Goal: Task Accomplishment & Management: Manage account settings

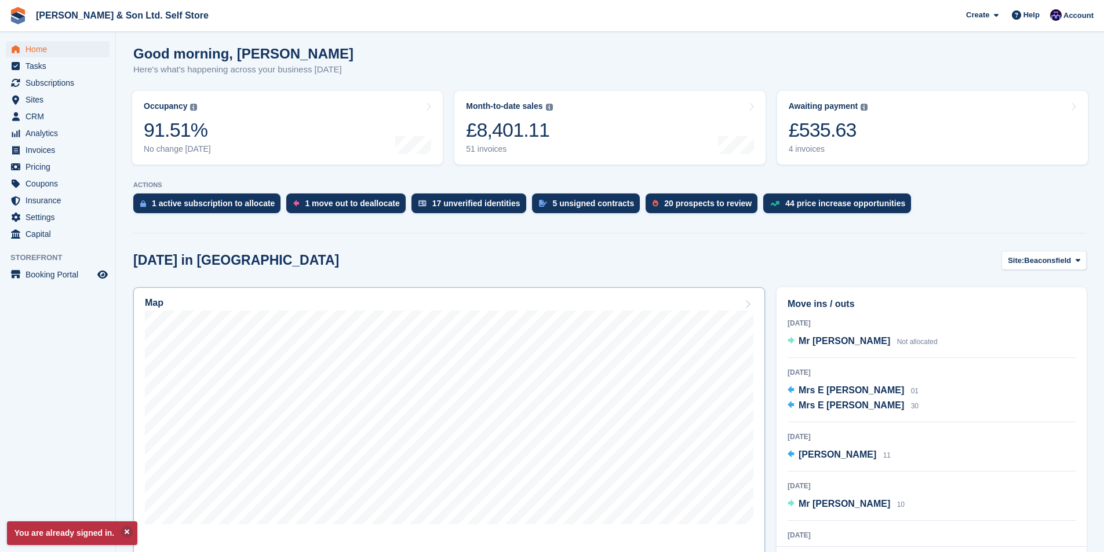
scroll to position [116, 0]
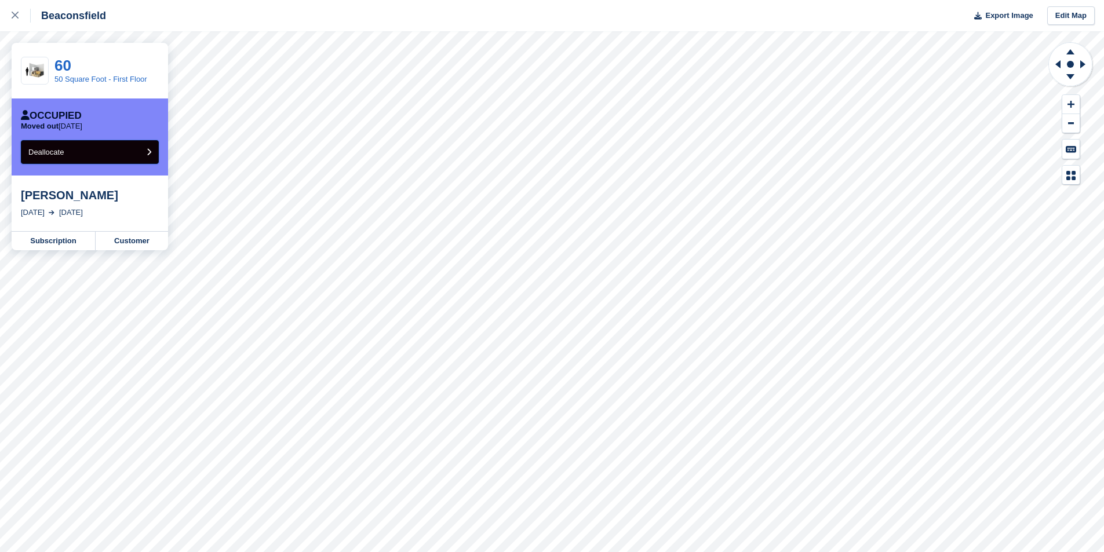
click at [50, 150] on span "Deallocate" at bounding box center [45, 152] width 35 height 9
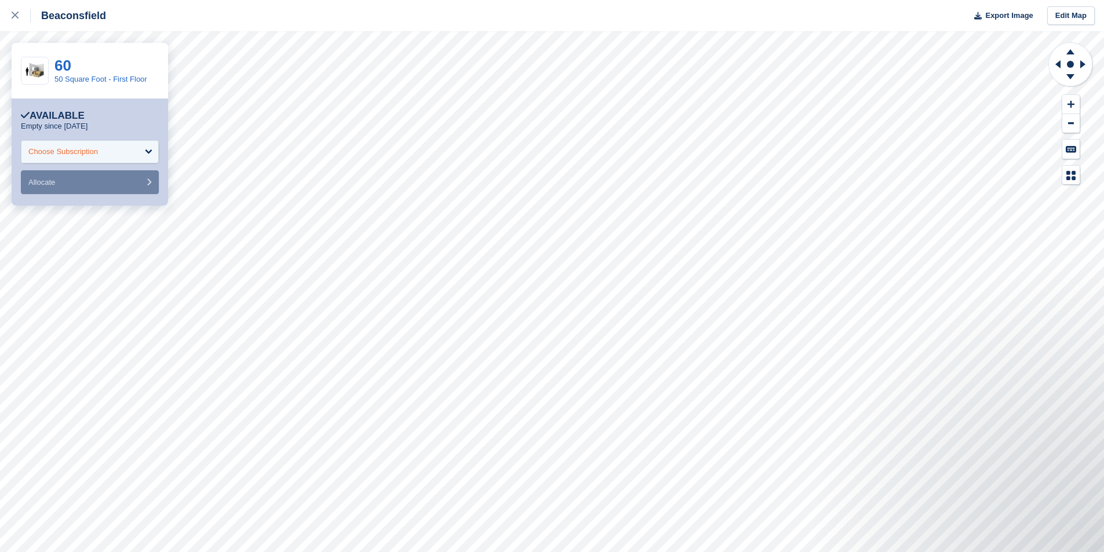
click at [110, 149] on div "Choose Subscription" at bounding box center [90, 151] width 138 height 23
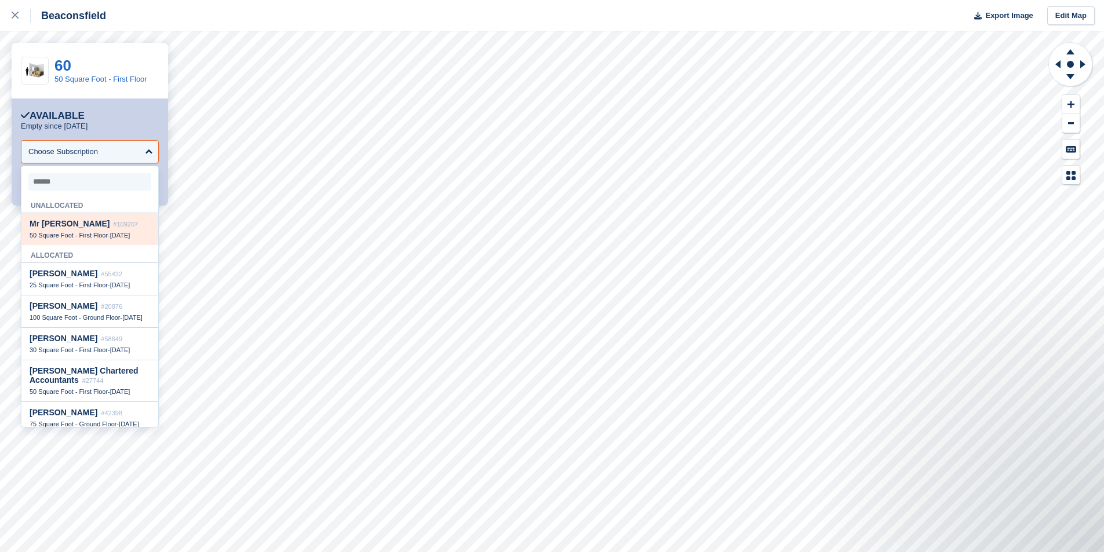
click at [97, 228] on span "Mr [PERSON_NAME]" at bounding box center [70, 223] width 80 height 9
select select "******"
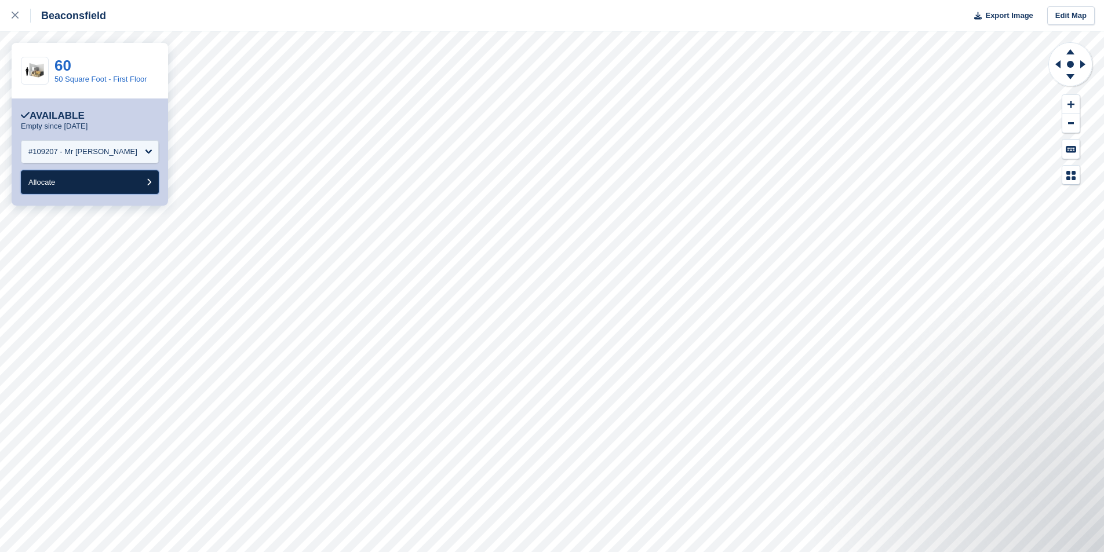
click at [46, 180] on span "Allocate" at bounding box center [41, 182] width 27 height 9
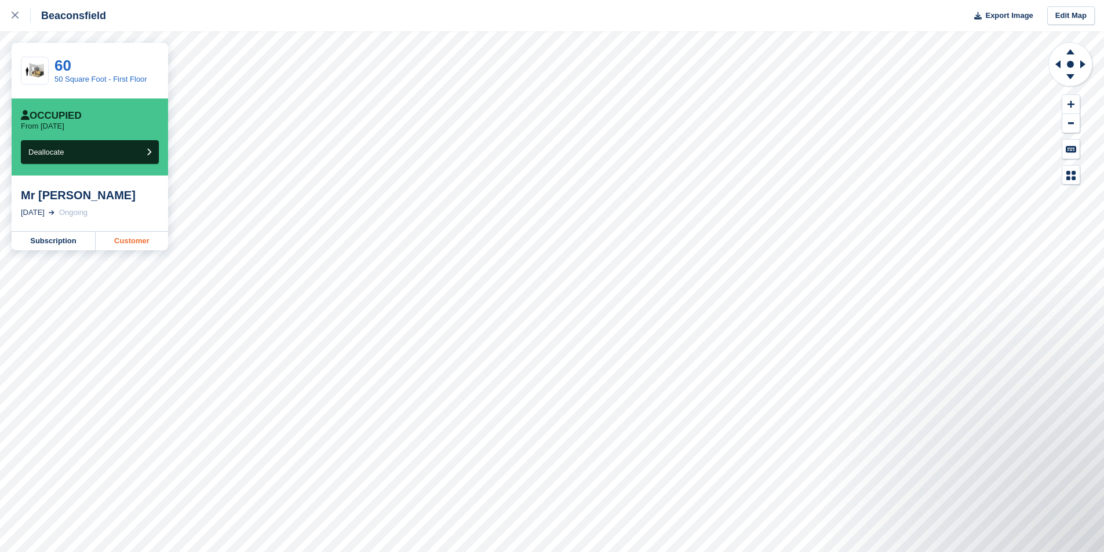
click at [141, 240] on link "Customer" at bounding box center [132, 241] width 72 height 19
click at [44, 241] on link "Subscription" at bounding box center [54, 241] width 84 height 19
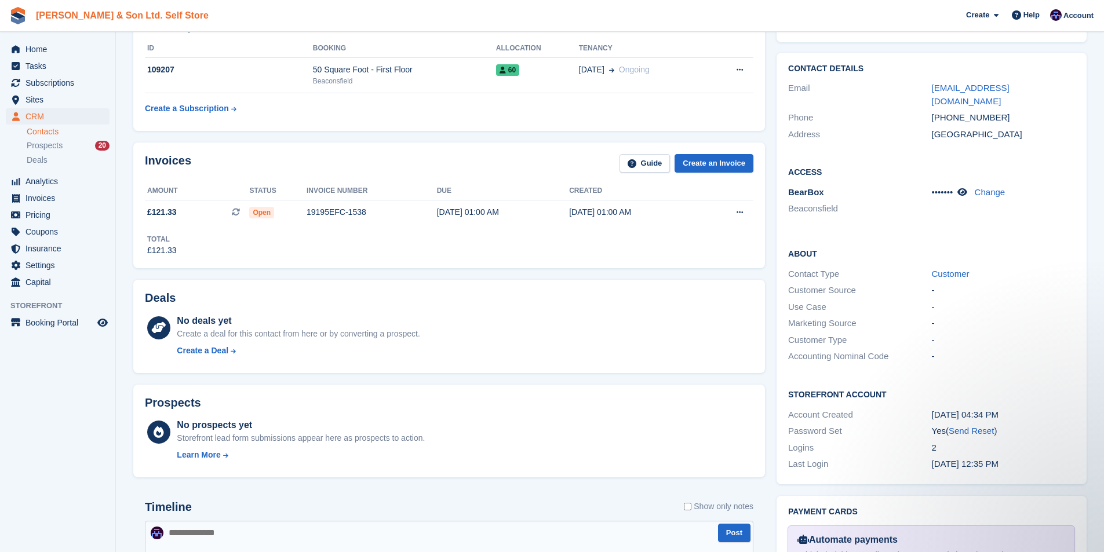
scroll to position [174, 0]
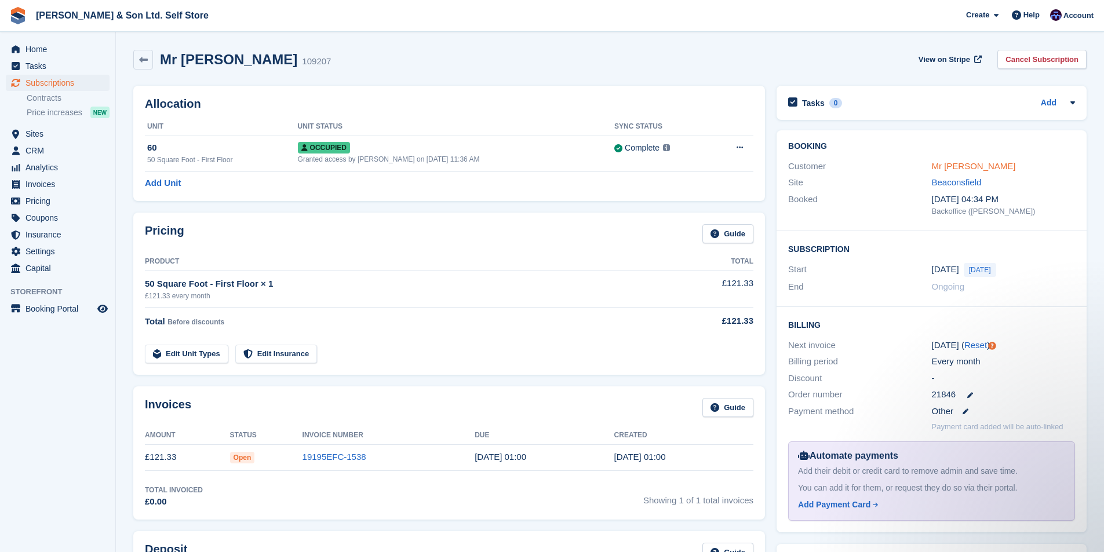
click at [963, 169] on link "Mr [PERSON_NAME]" at bounding box center [974, 166] width 84 height 10
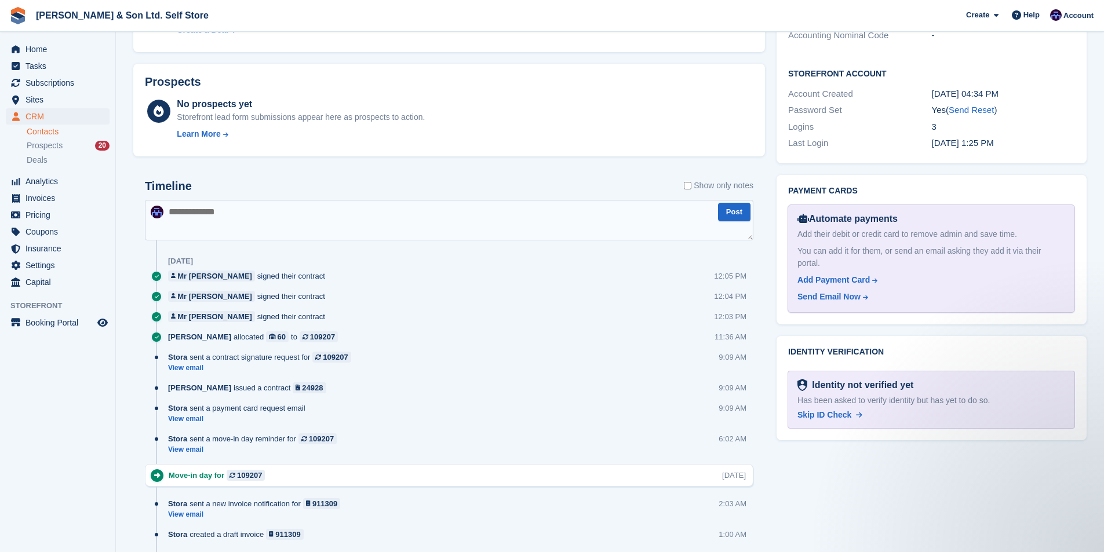
scroll to position [522, 0]
